Goal: Complete application form

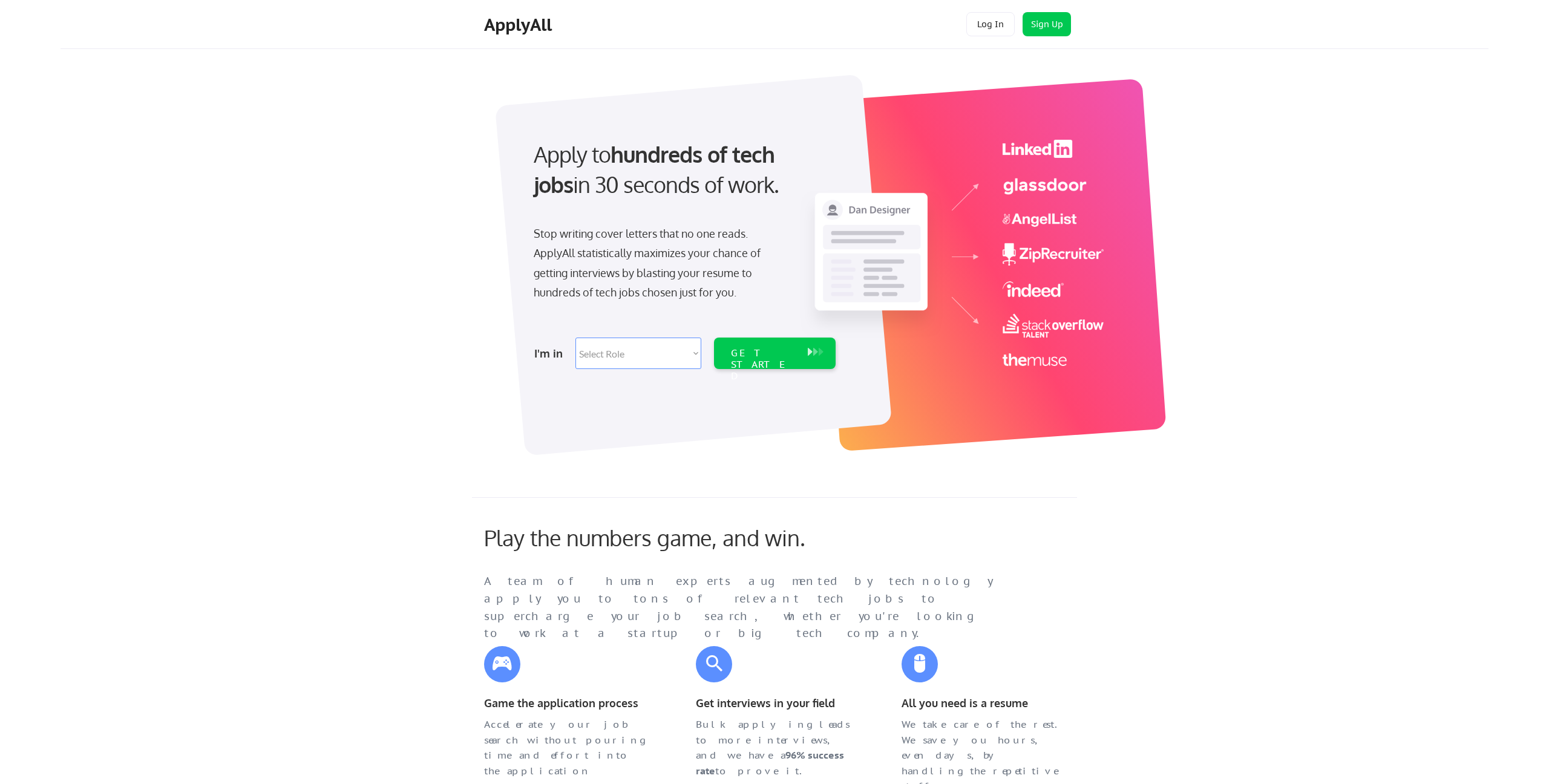
click at [687, 352] on select "Select Role Software Engineering Product Management Customer Success Sales UI/U…" at bounding box center [638, 353] width 126 height 31
select select ""it_security""
click at [575, 338] on select "Select Role Software Engineering Product Management Customer Success Sales UI/U…" at bounding box center [638, 353] width 126 height 31
select select ""it_security""
click at [809, 356] on button at bounding box center [815, 352] width 12 height 13
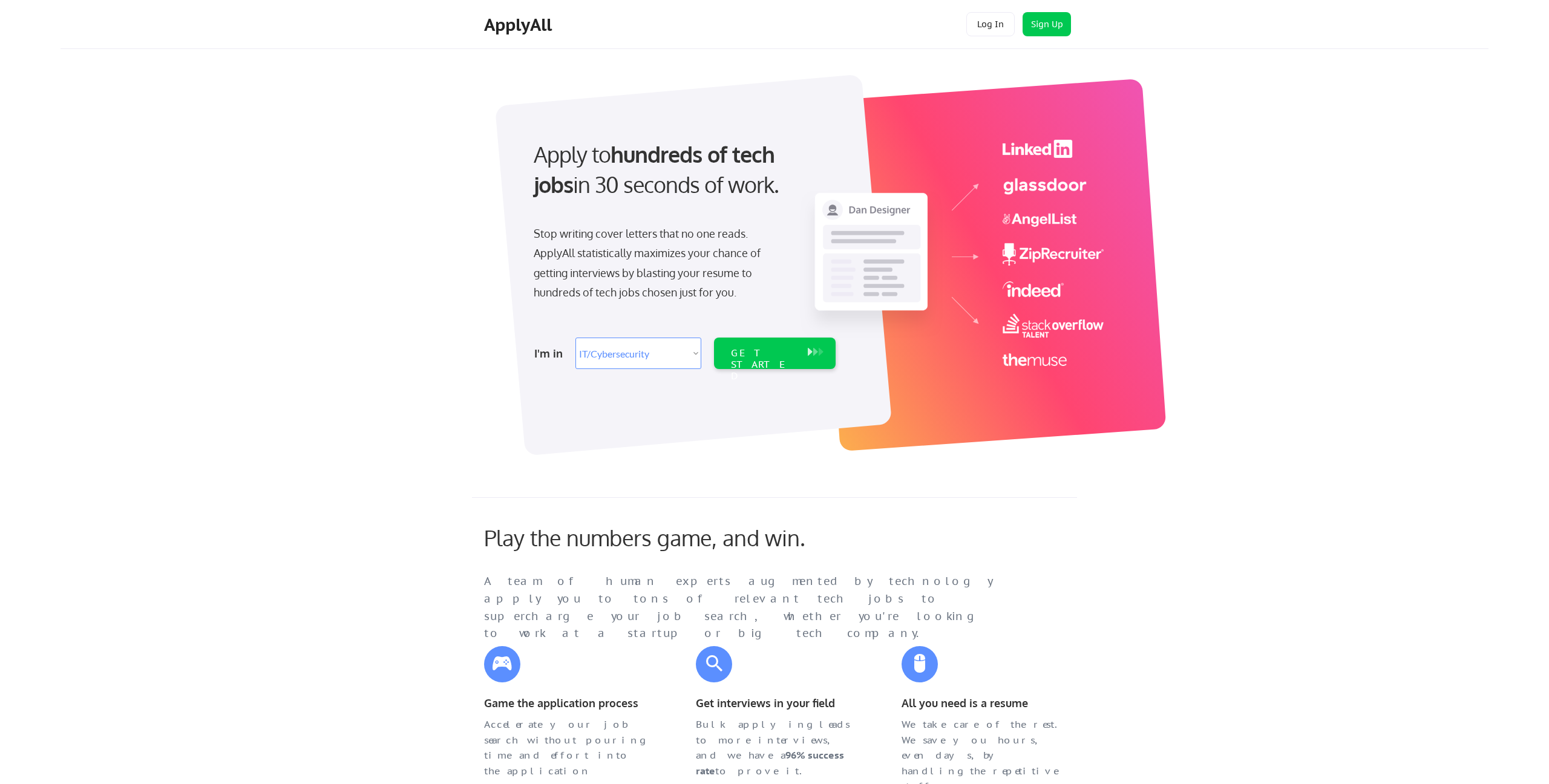
select select ""it_security""
select select ""PLACEHOLDER_1427118222253""
